Goal: Task Accomplishment & Management: Use online tool/utility

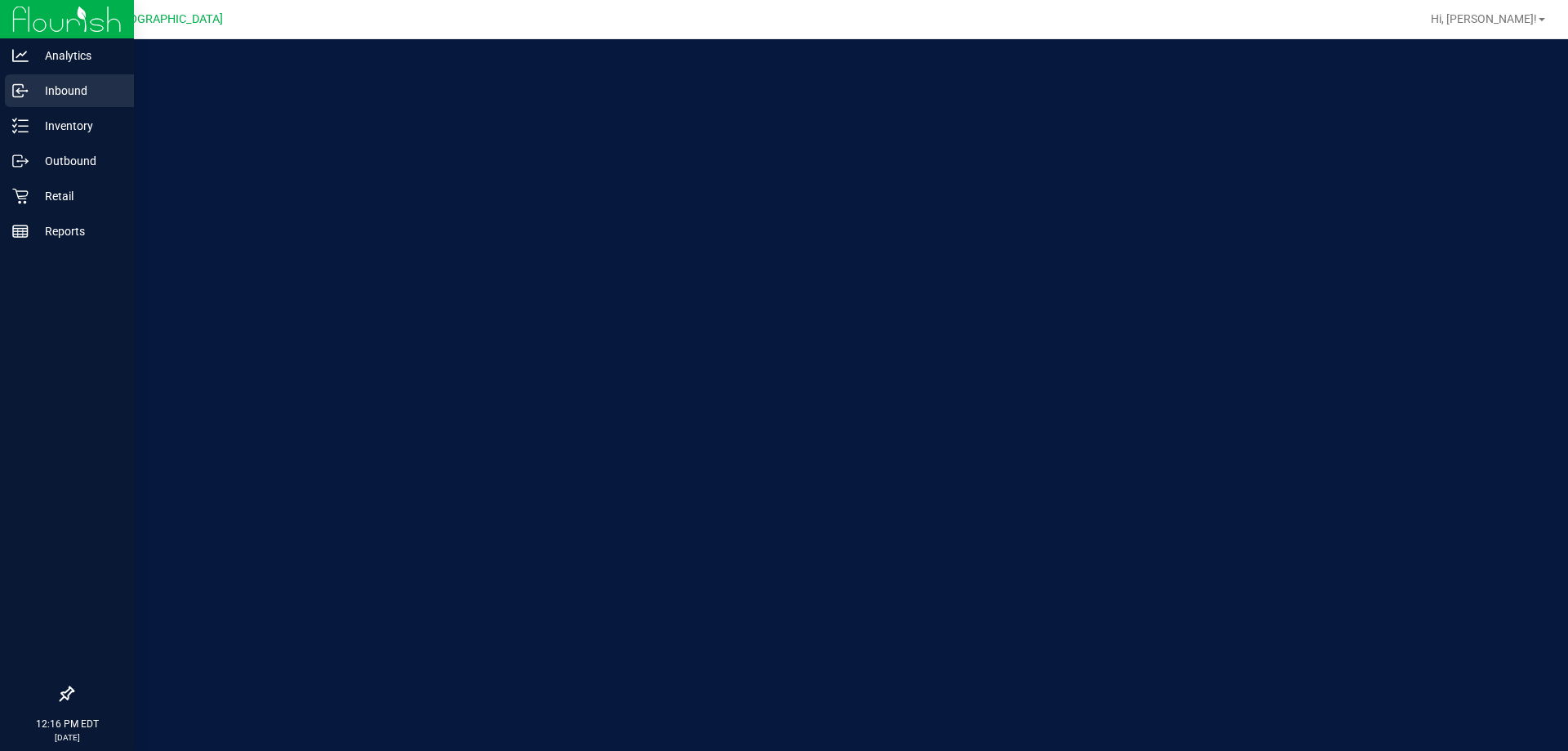
click at [32, 82] on p "Inbound" at bounding box center [78, 91] width 98 height 19
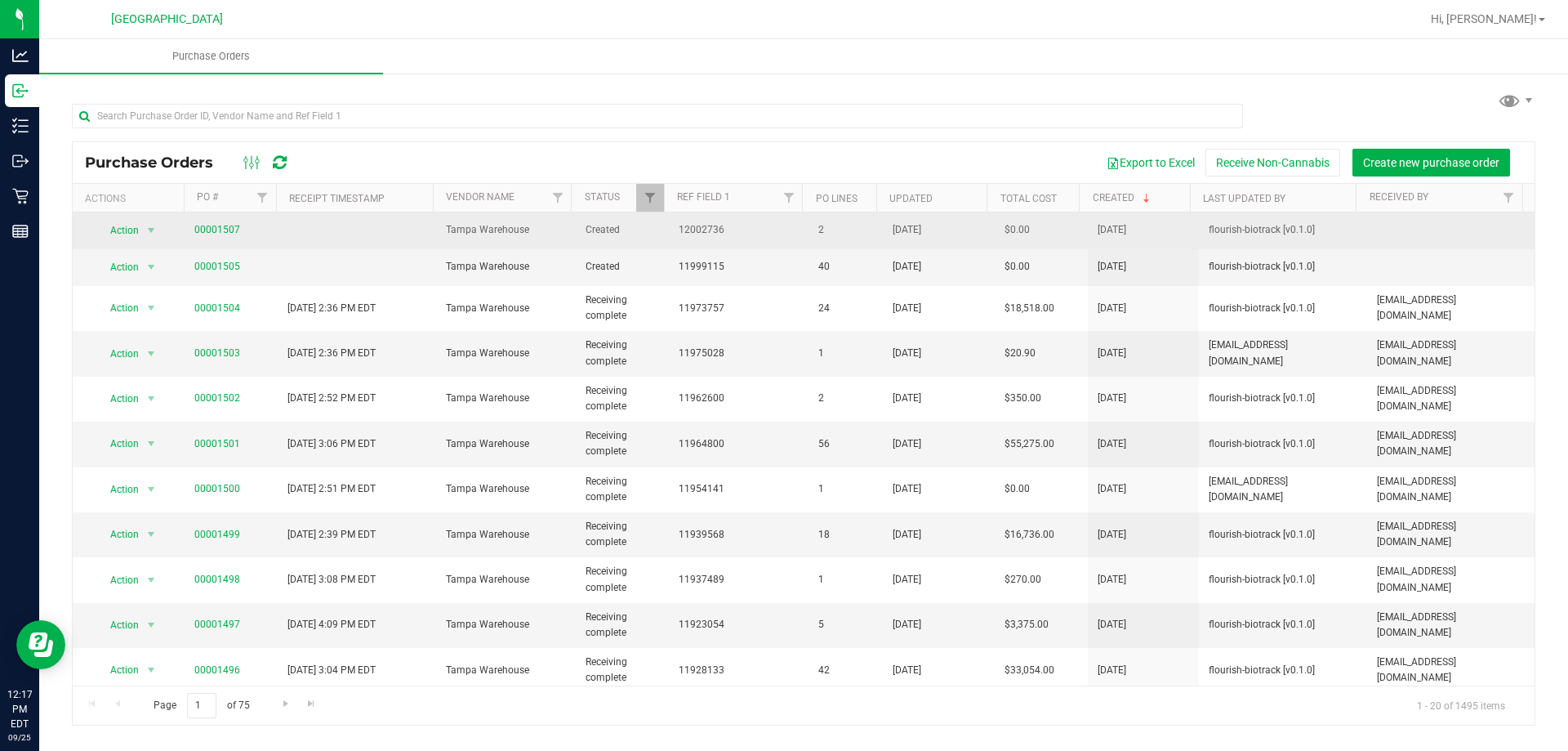
click at [202, 220] on td "00001507" at bounding box center [231, 230] width 93 height 36
click at [206, 227] on link "00001507" at bounding box center [218, 229] width 46 height 12
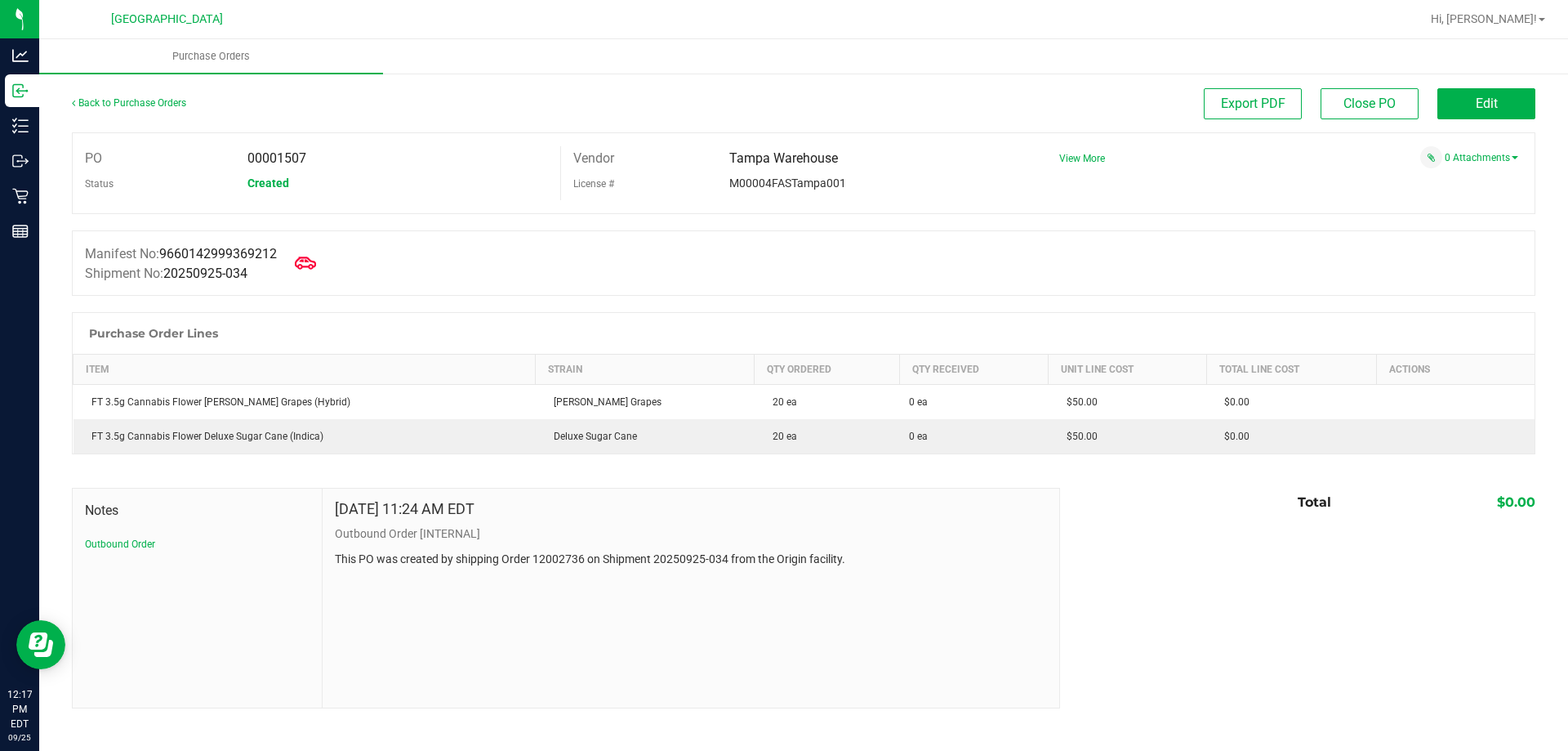
click at [313, 260] on icon at bounding box center [305, 262] width 21 height 21
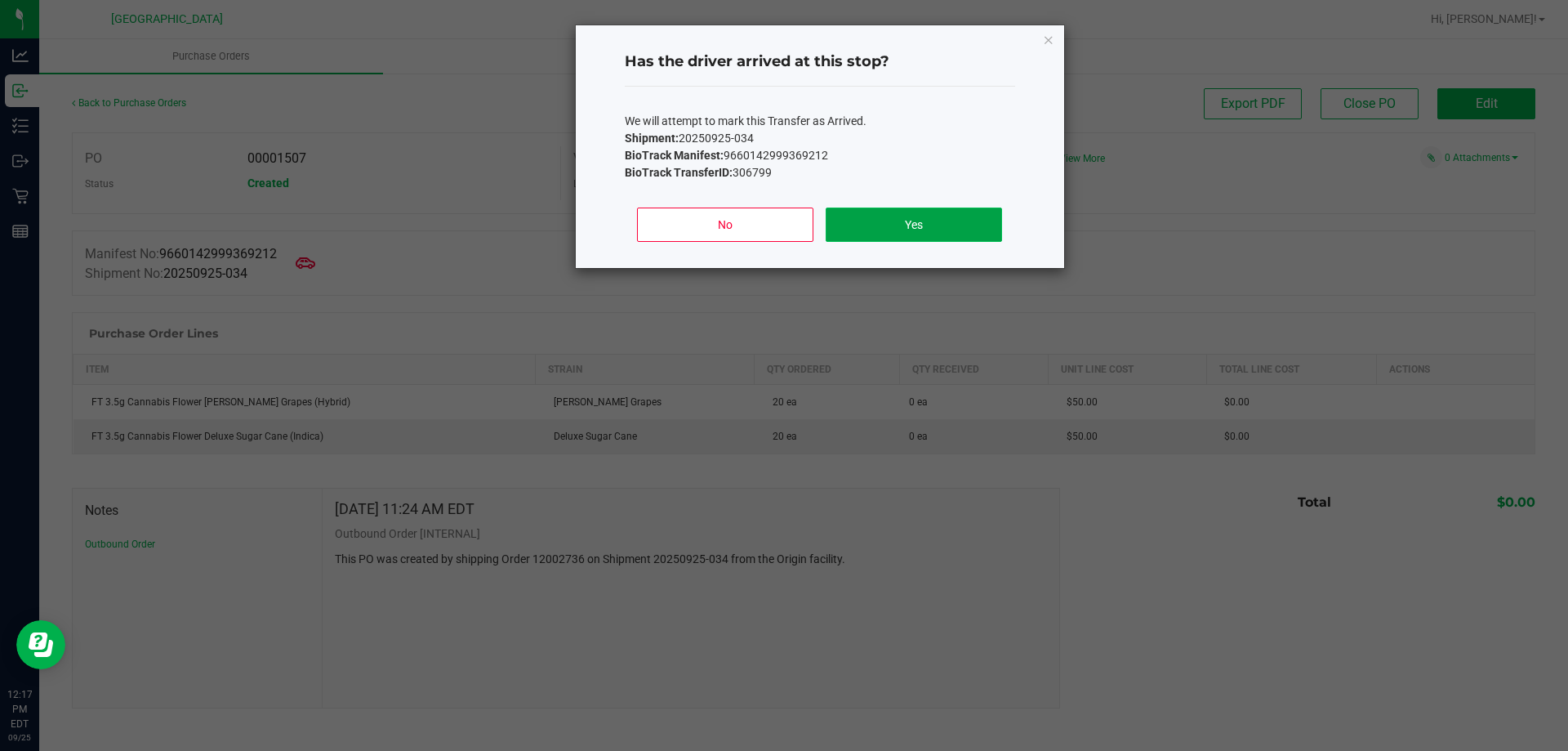
click at [885, 215] on button "Yes" at bounding box center [913, 224] width 175 height 35
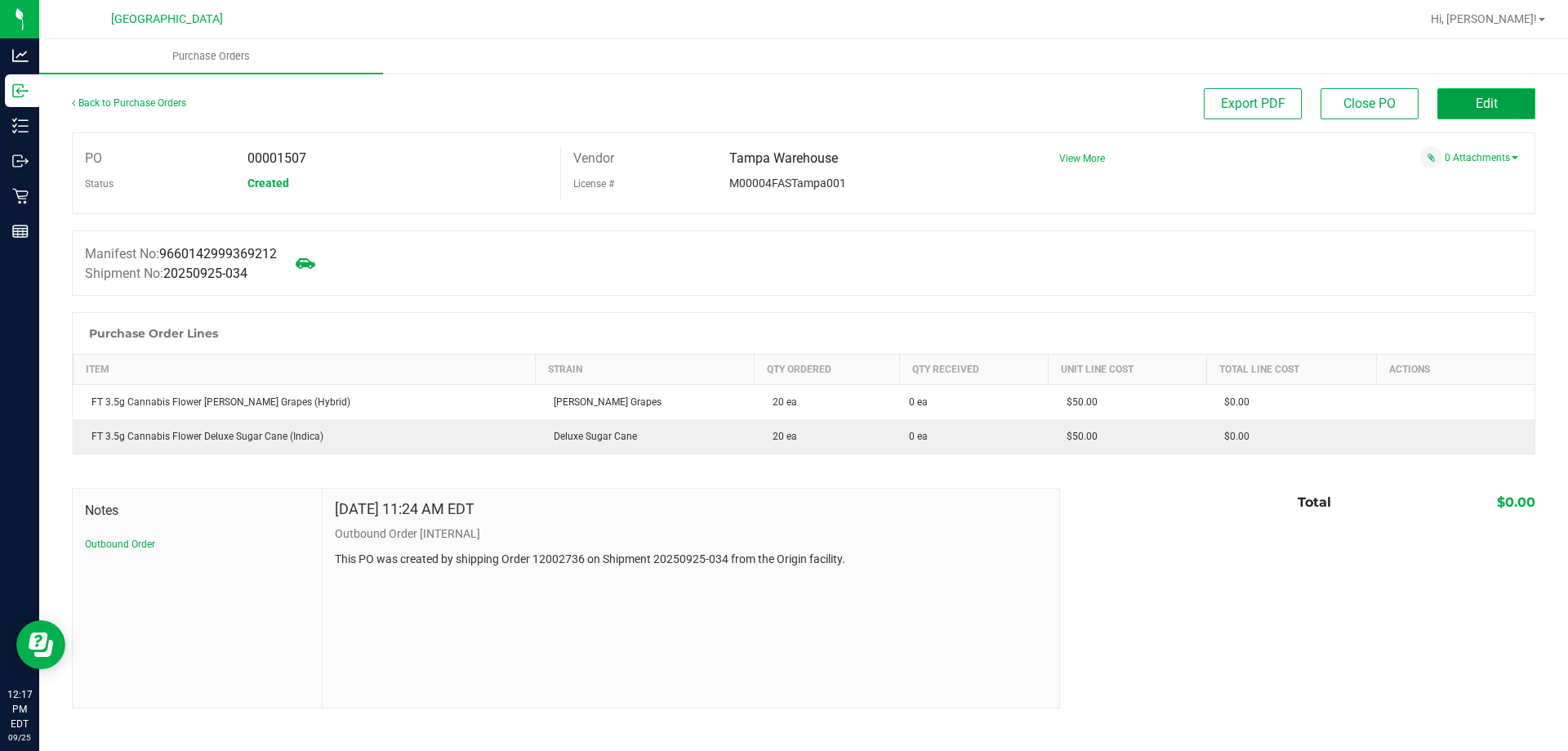
click at [1528, 98] on button "Edit" at bounding box center [1487, 103] width 98 height 31
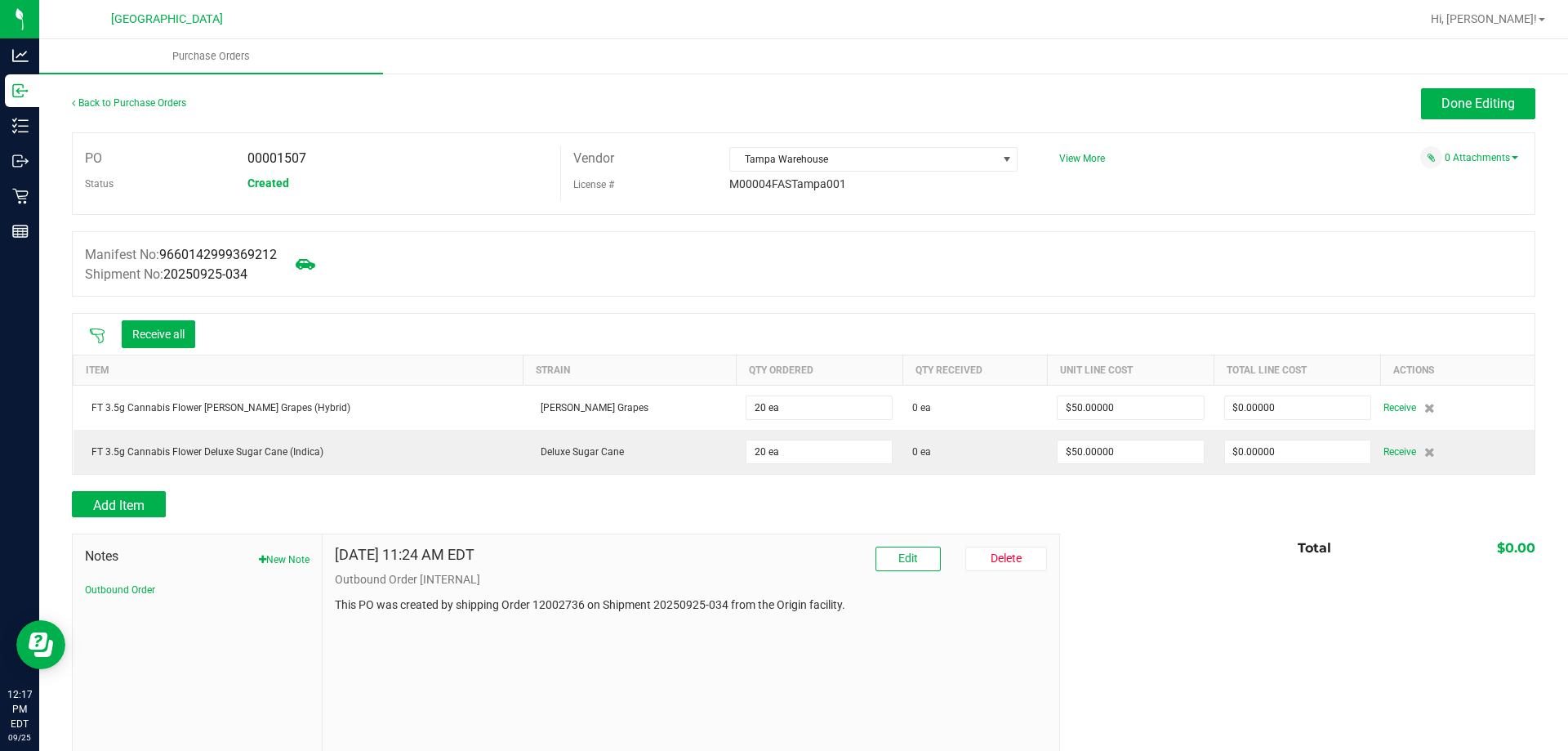
click at [91, 330] on icon at bounding box center [97, 335] width 14 height 14
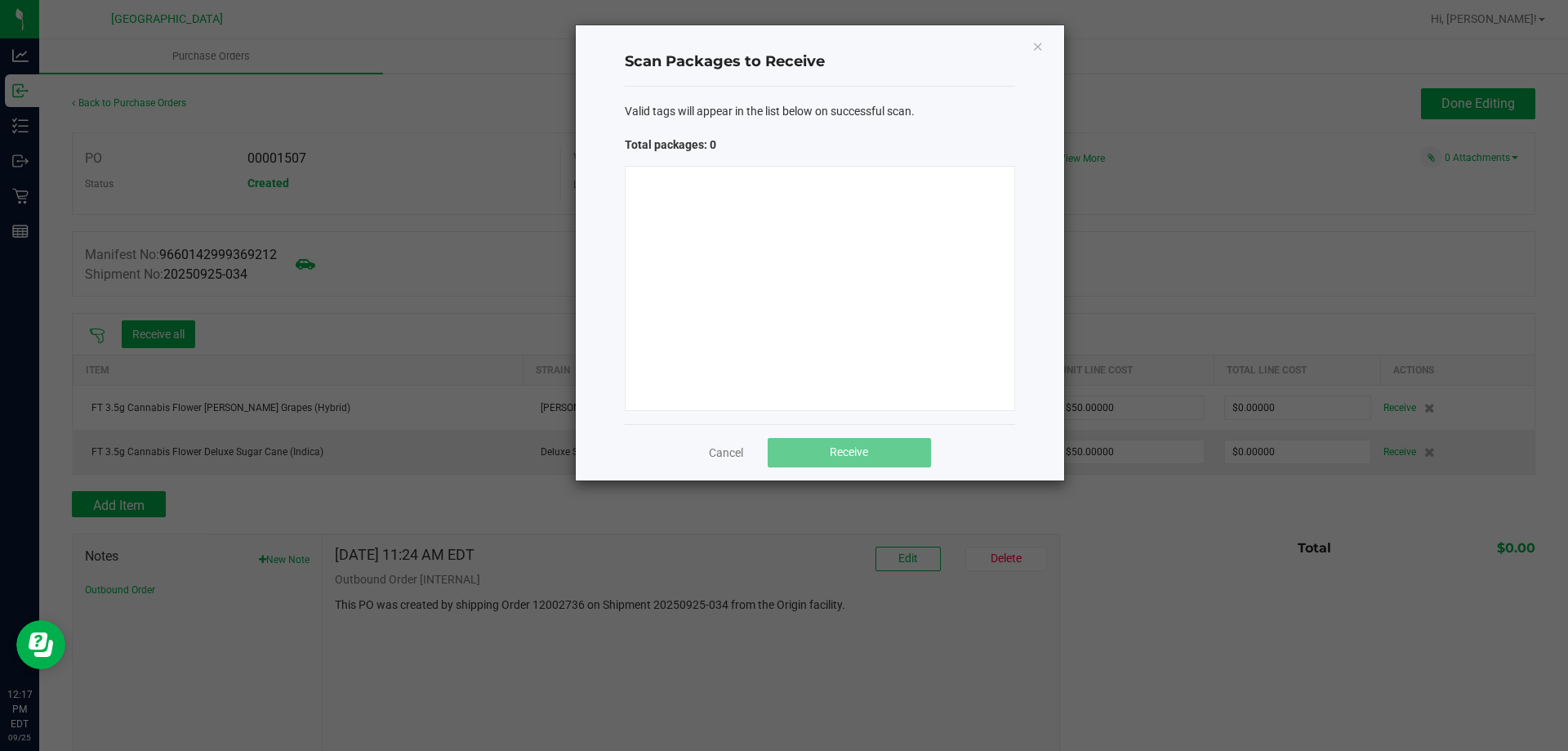
click at [754, 246] on div at bounding box center [820, 288] width 390 height 245
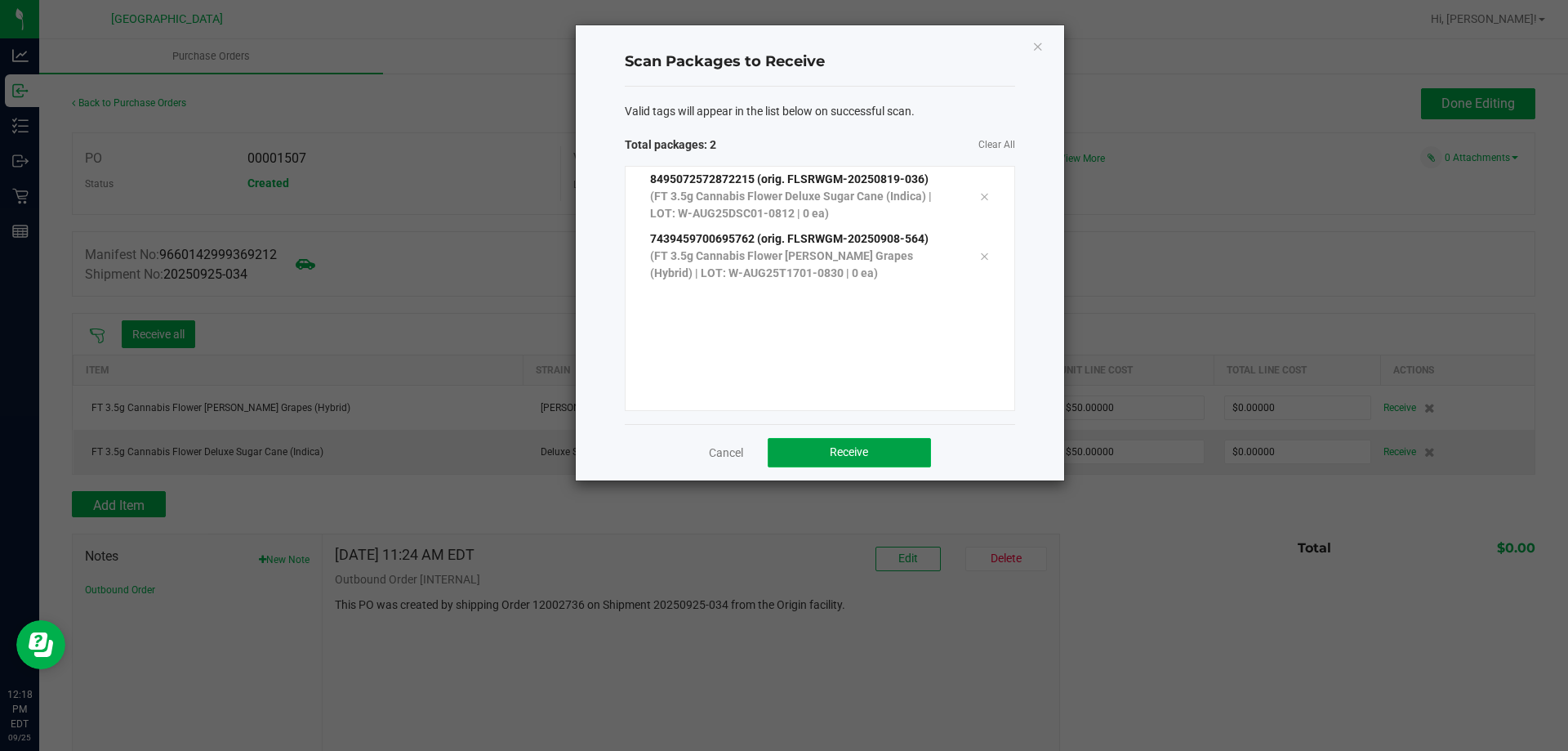
click at [883, 462] on button "Receive" at bounding box center [849, 452] width 163 height 30
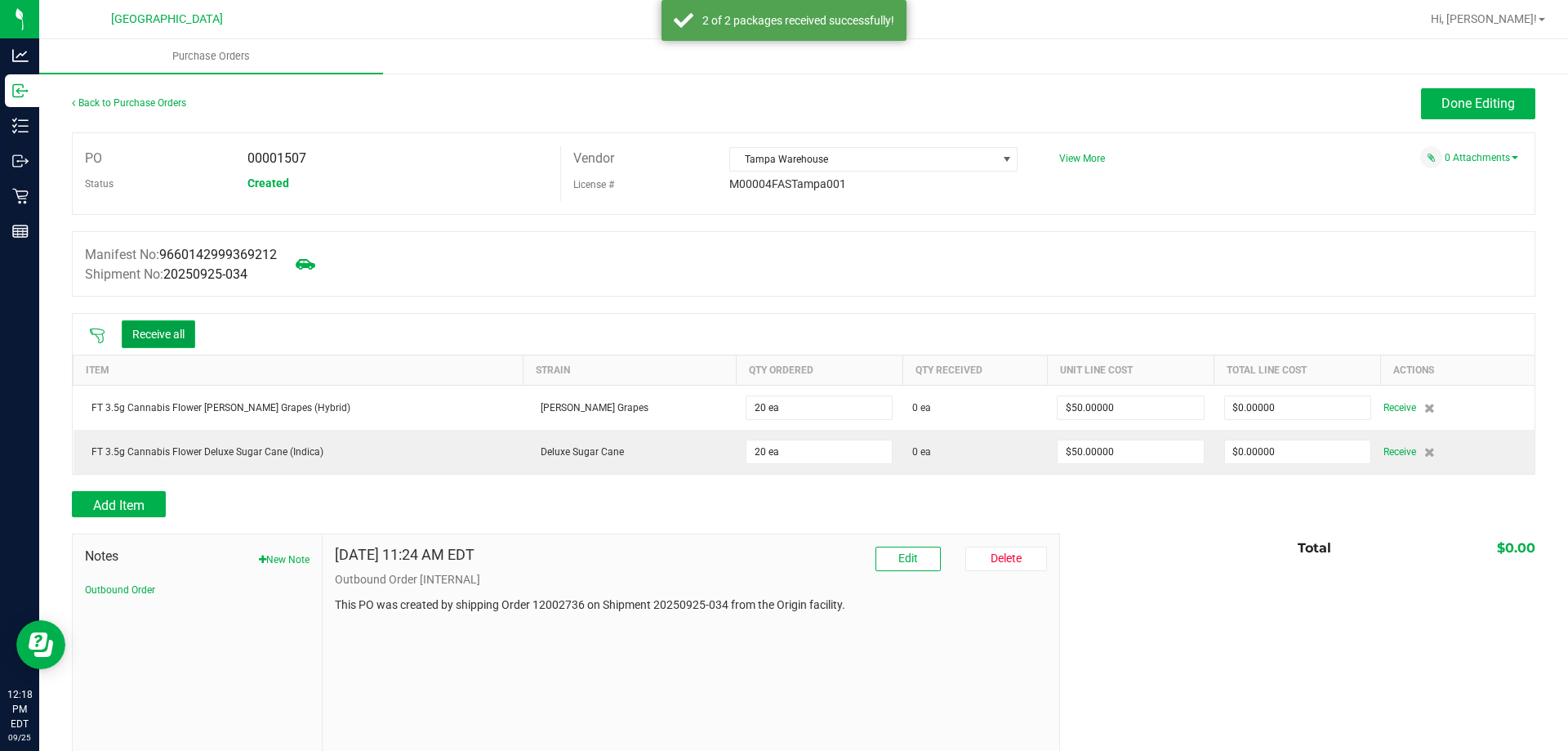
click at [190, 340] on button "Receive all" at bounding box center [158, 334] width 74 height 28
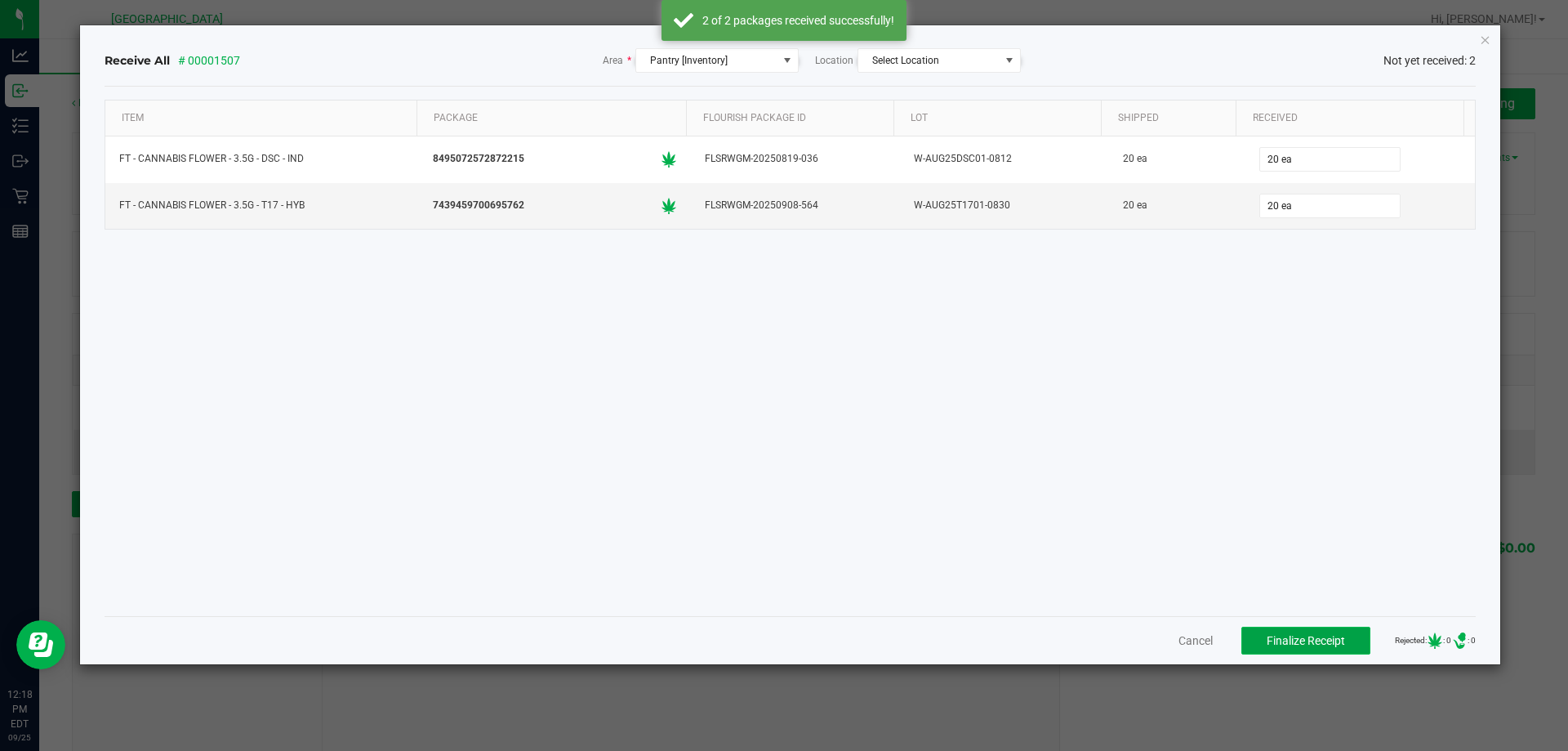
click at [1292, 638] on span "Finalize Receipt" at bounding box center [1306, 640] width 79 height 13
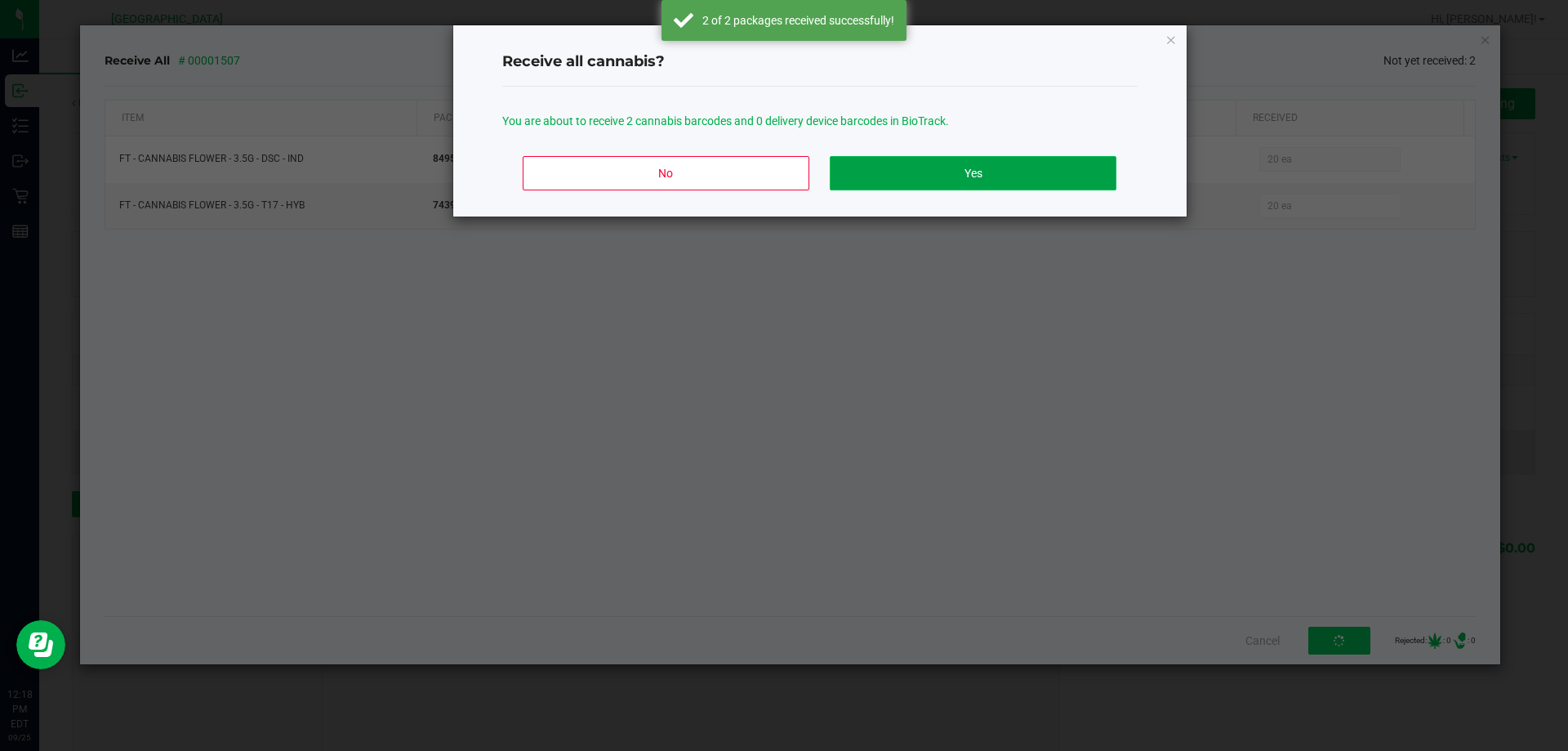
click at [968, 178] on button "Yes" at bounding box center [973, 173] width 286 height 35
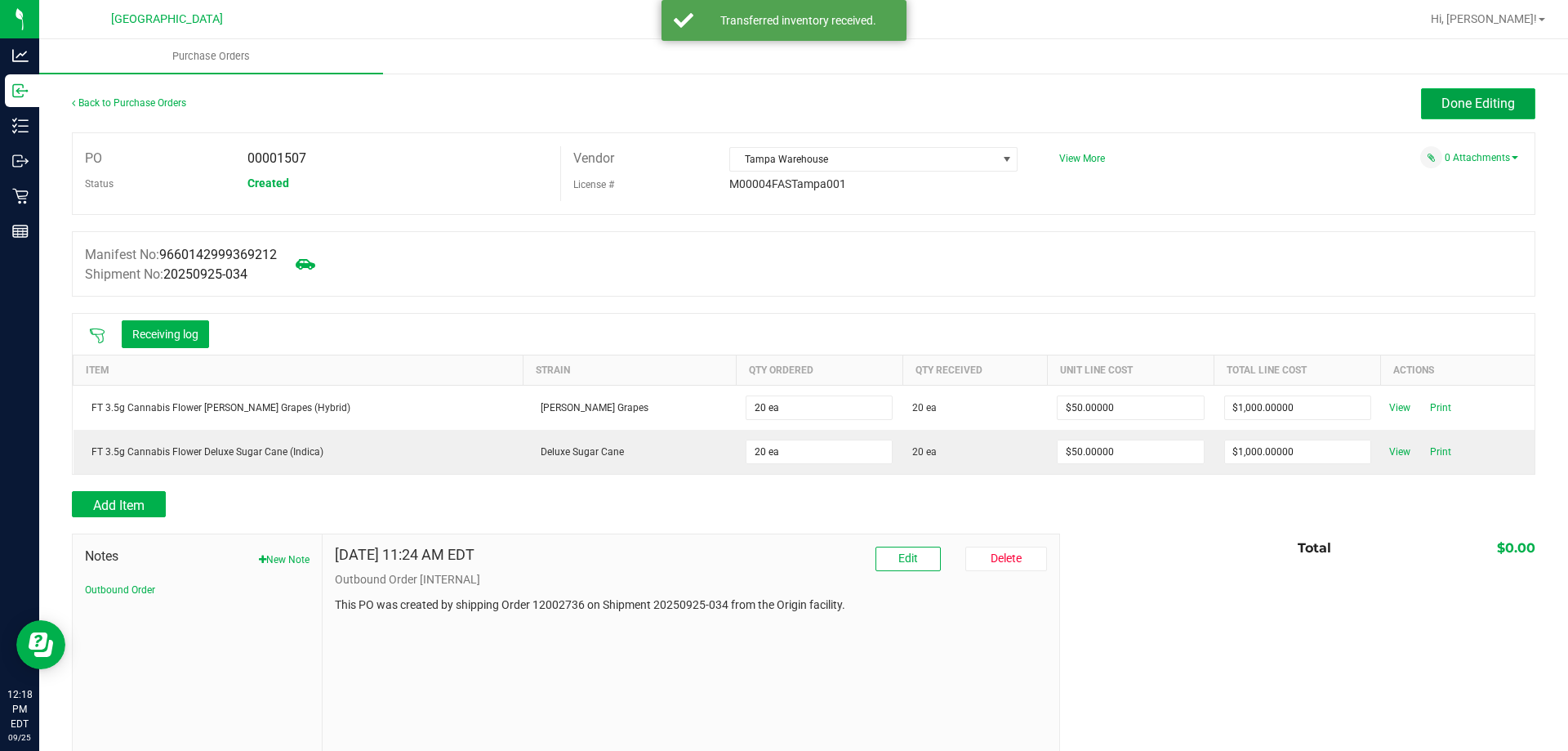
click at [1442, 99] on span "Done Editing" at bounding box center [1478, 103] width 74 height 15
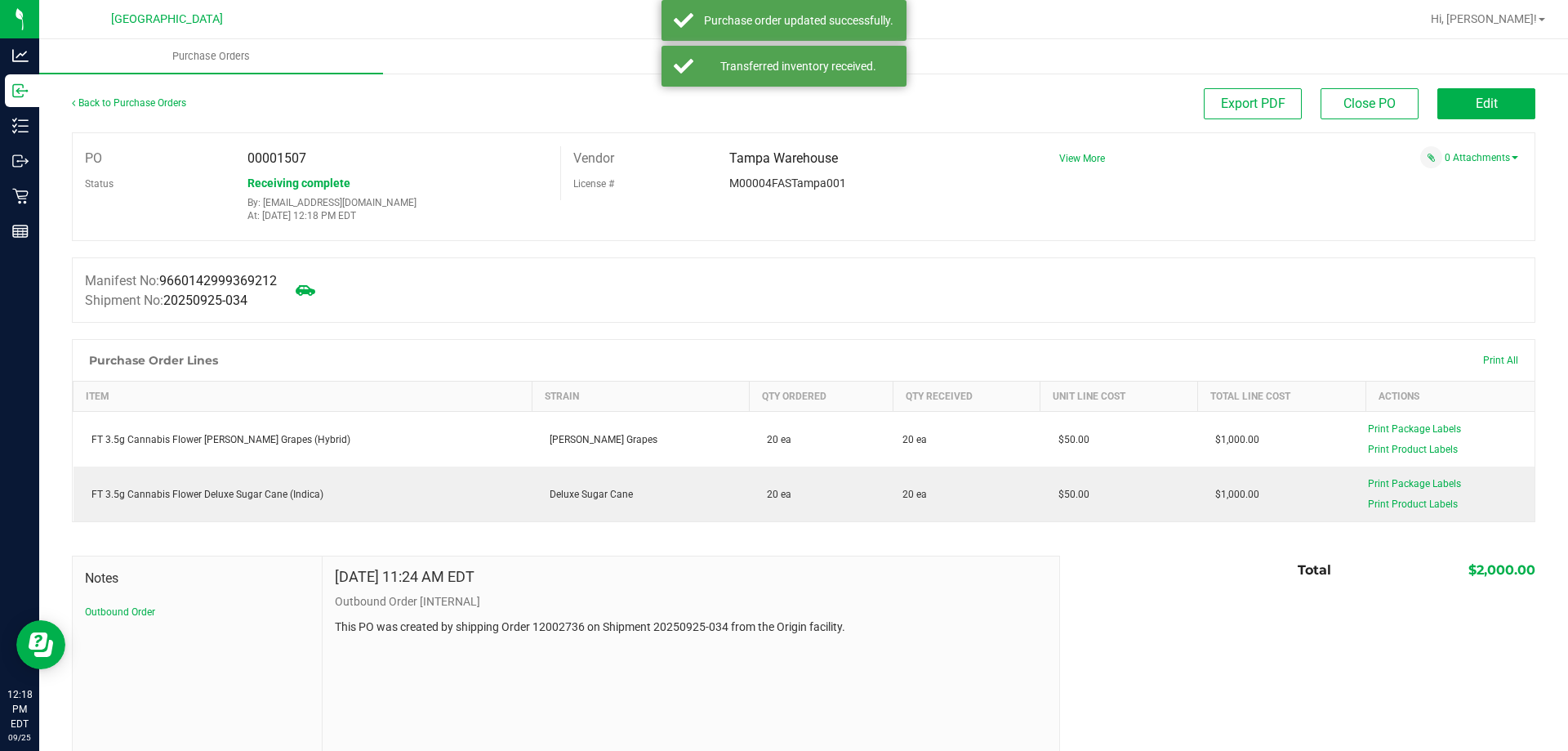
click at [126, 97] on div "Back to Purchase Orders" at bounding box center [255, 102] width 366 height 30
click at [129, 102] on link "Back to Purchase Orders" at bounding box center [129, 103] width 114 height 12
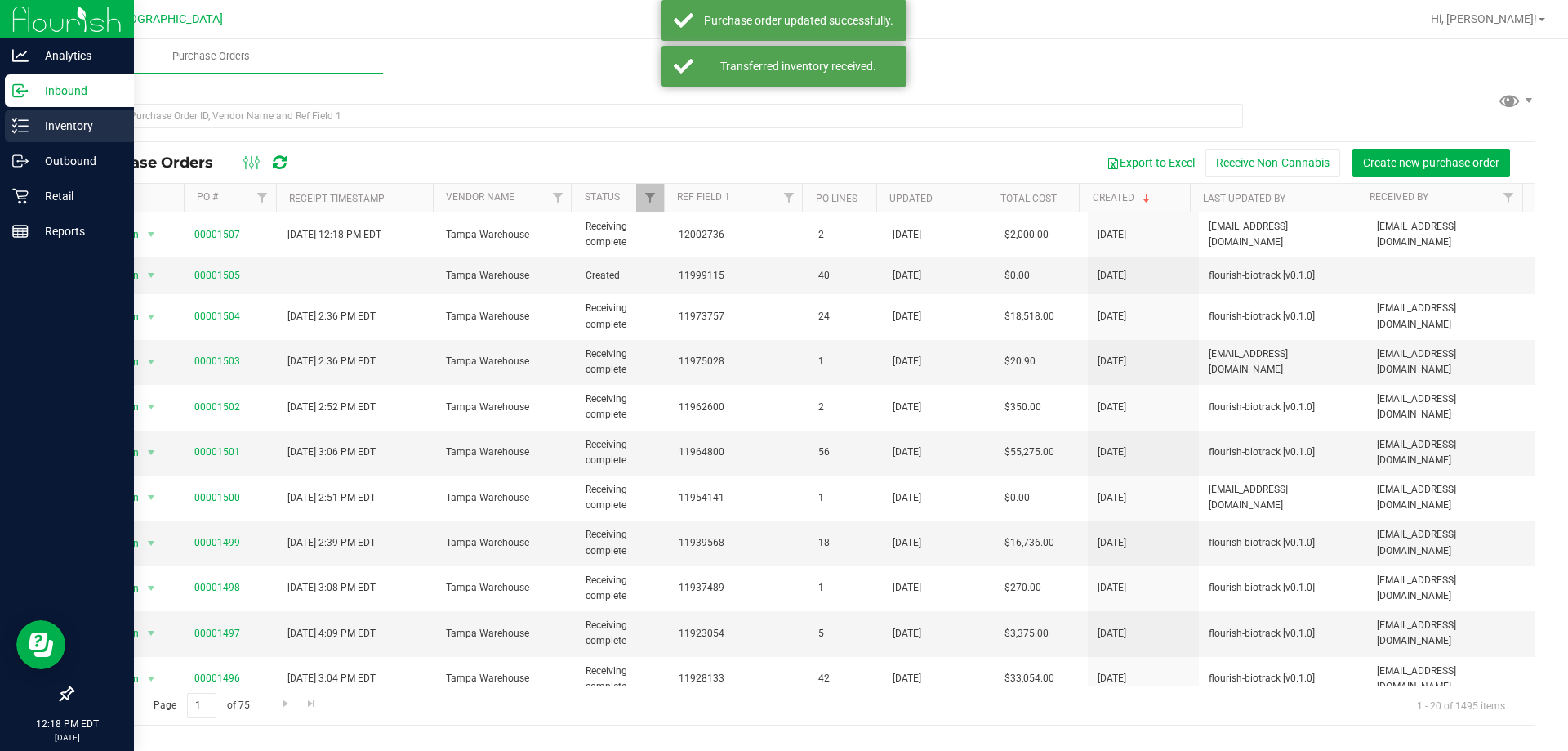
click at [14, 124] on icon at bounding box center [19, 125] width 16 height 16
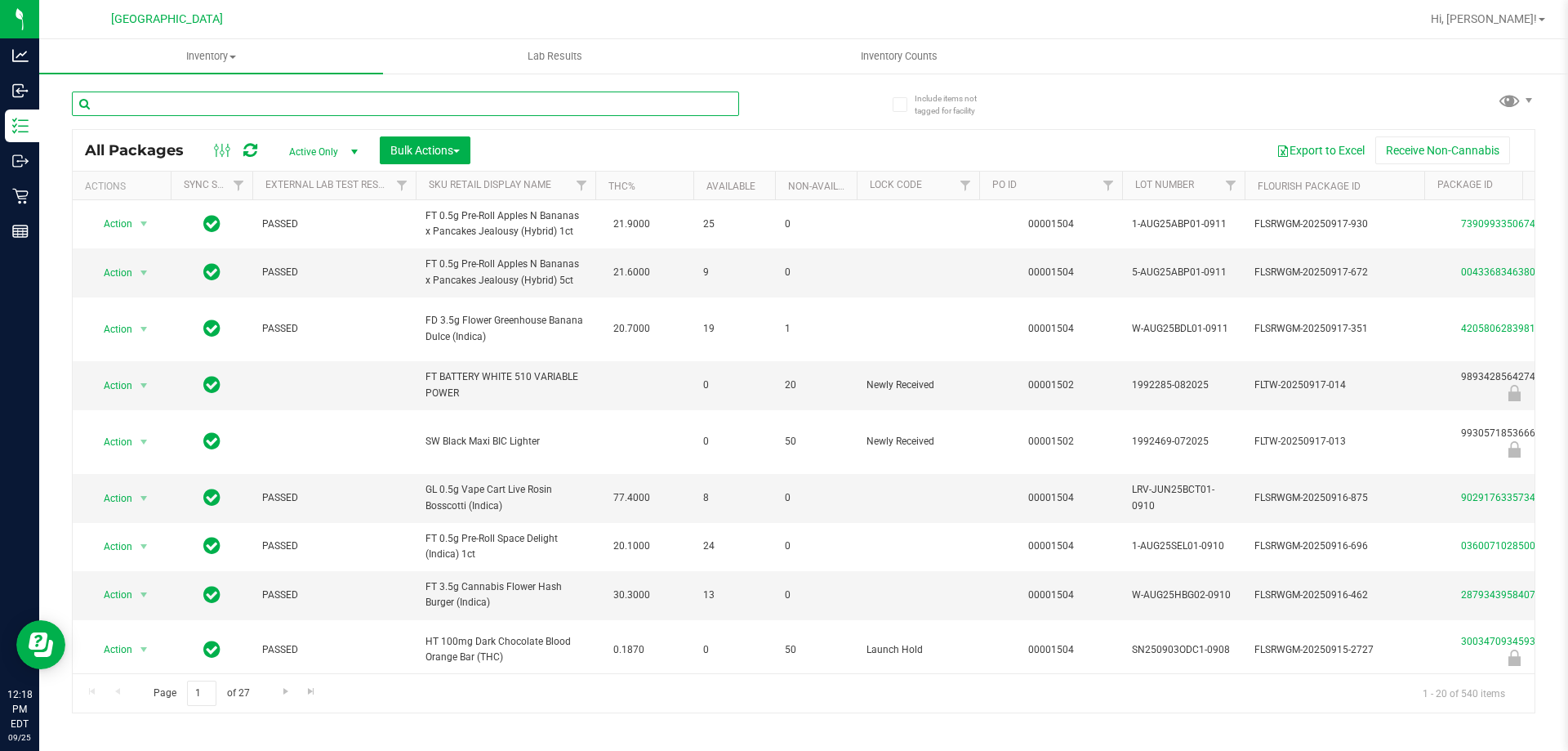
click at [390, 102] on input "text" at bounding box center [406, 103] width 667 height 25
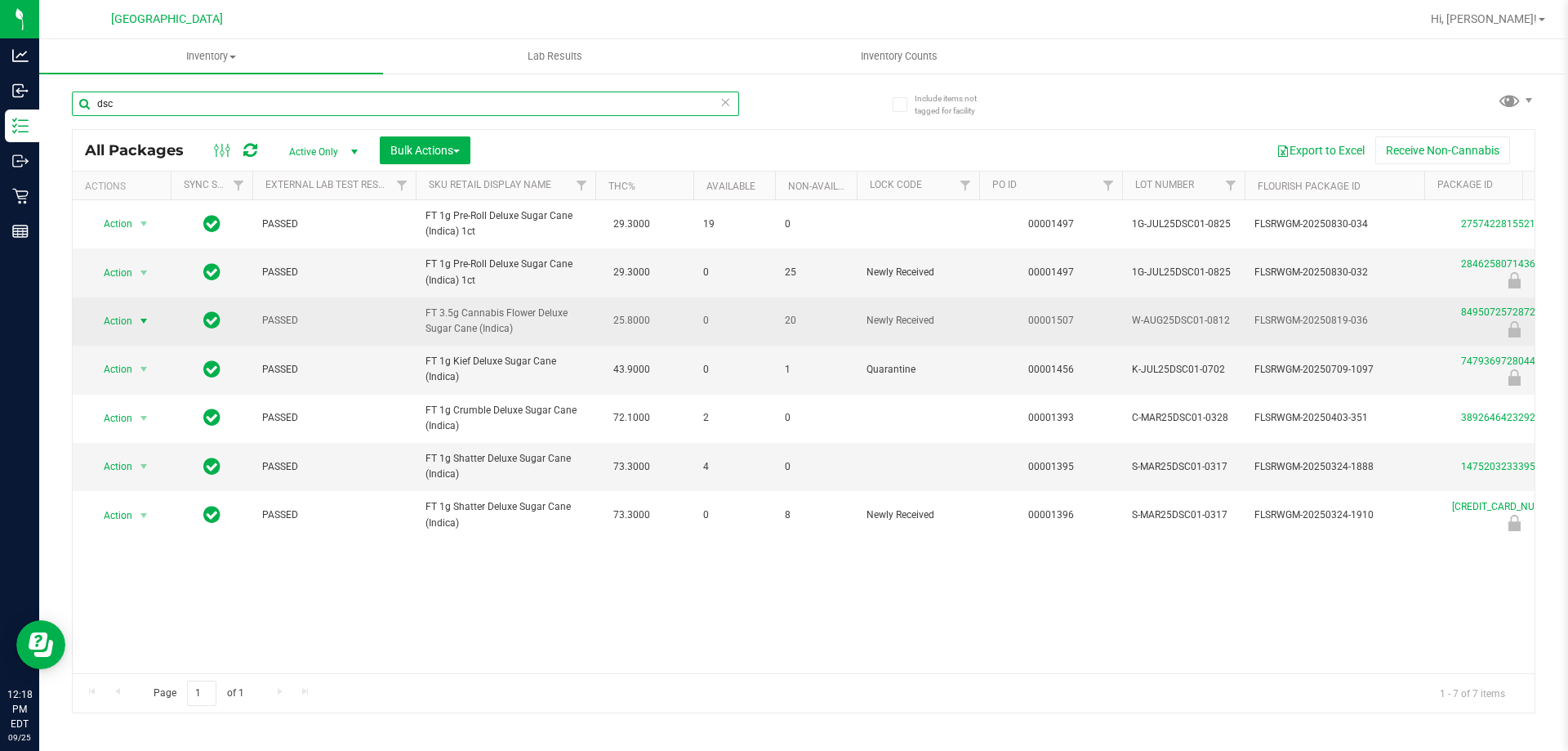
type input "dsc"
click at [144, 321] on span "select" at bounding box center [143, 320] width 13 height 13
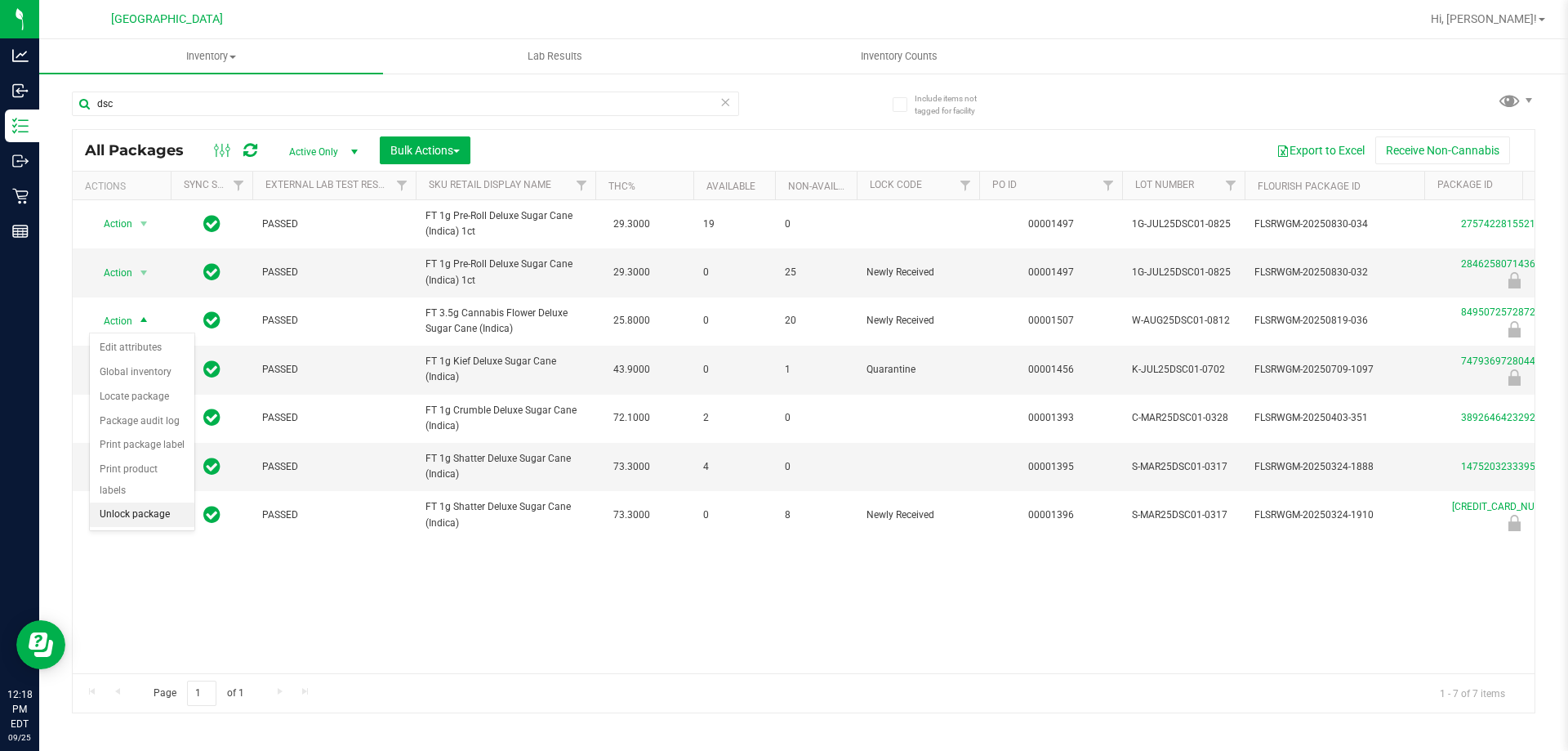
click at [142, 502] on li "Unlock package" at bounding box center [141, 514] width 104 height 25
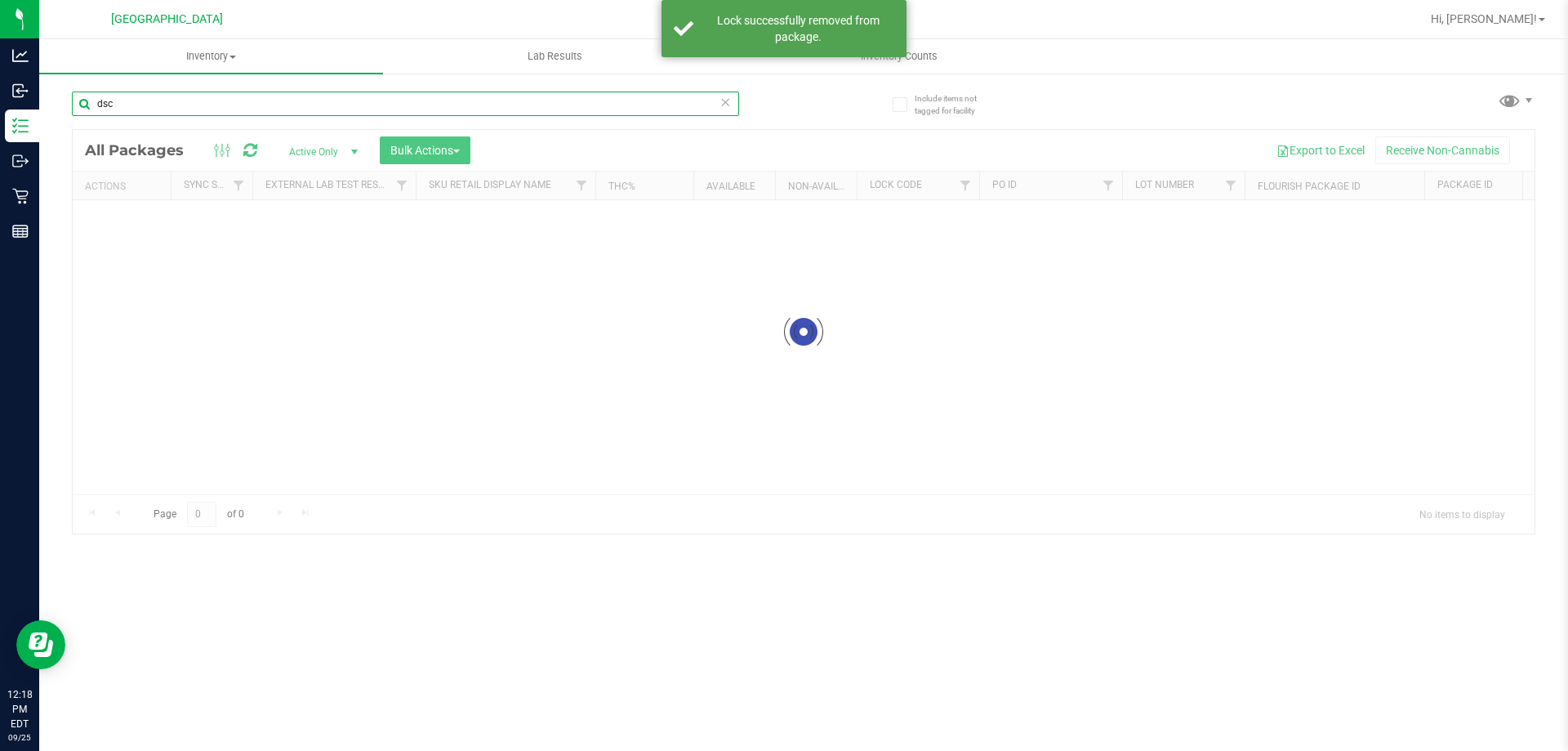
click at [303, 102] on input "dsc" at bounding box center [406, 103] width 667 height 25
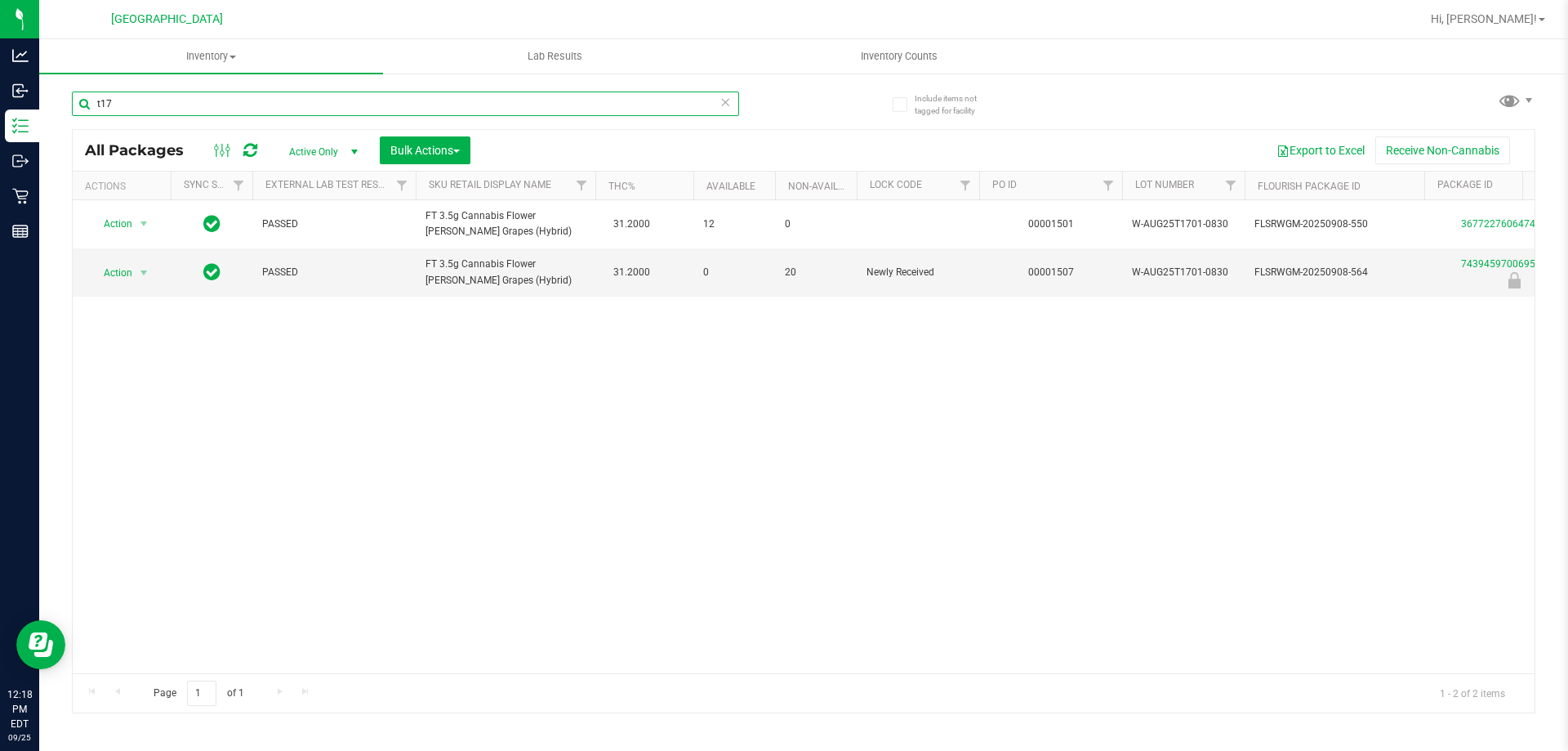
type input "t17"
click at [345, 334] on div "Action Action Adjust qty Create package Edit attributes Global inventory Locate…" at bounding box center [803, 436] width 1462 height 473
